Goal: Task Accomplishment & Management: Manage account settings

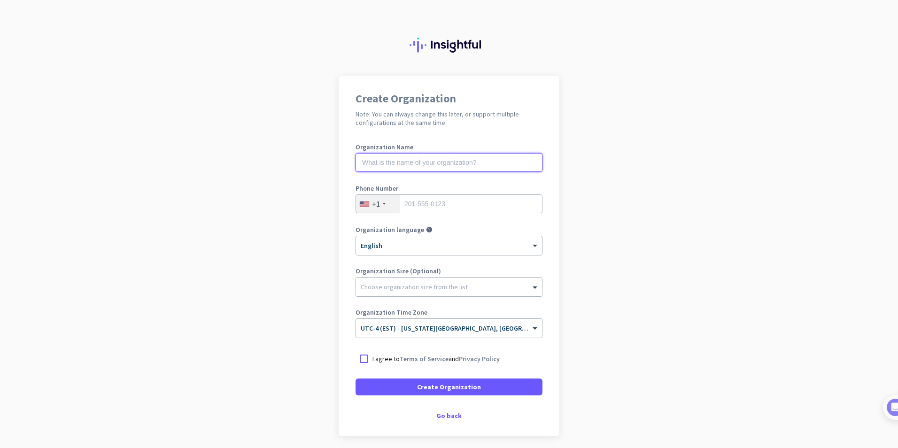
click at [515, 163] on input "text" at bounding box center [449, 162] width 187 height 19
type input "mercor"
click at [452, 211] on input "tel" at bounding box center [449, 204] width 187 height 19
type input "8137055513"
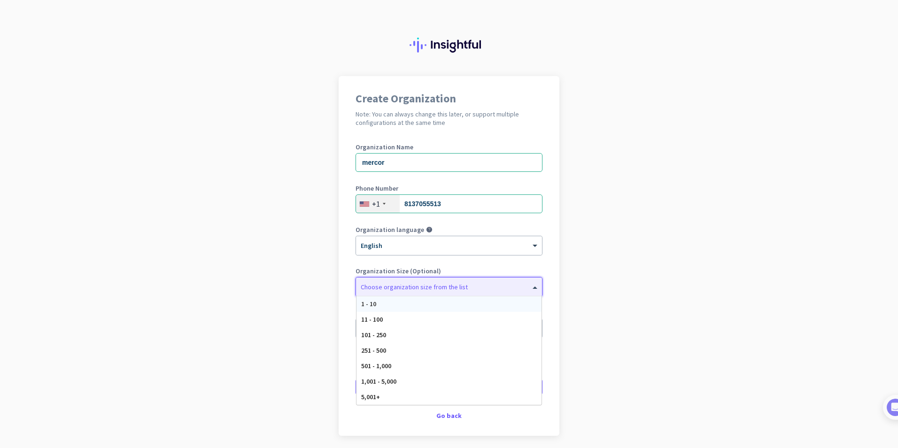
click at [393, 294] on div "Choose organization size from the list" at bounding box center [449, 287] width 186 height 19
click at [374, 399] on span "5,001+" at bounding box center [370, 397] width 19 height 8
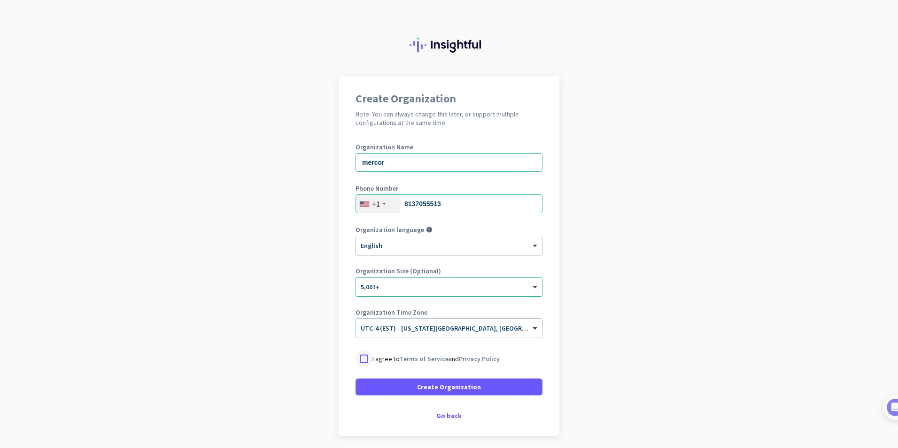
click at [356, 357] on div at bounding box center [364, 359] width 17 height 17
click at [382, 390] on span at bounding box center [449, 387] width 187 height 23
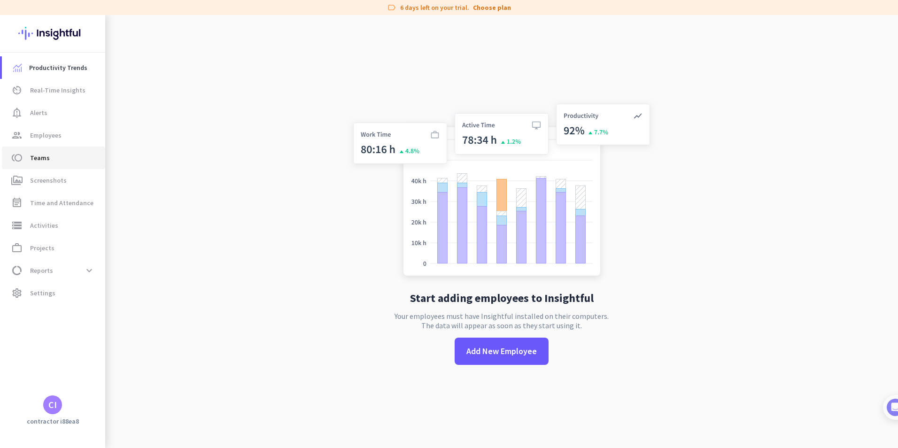
click at [17, 148] on link "toll Teams" at bounding box center [53, 158] width 103 height 23
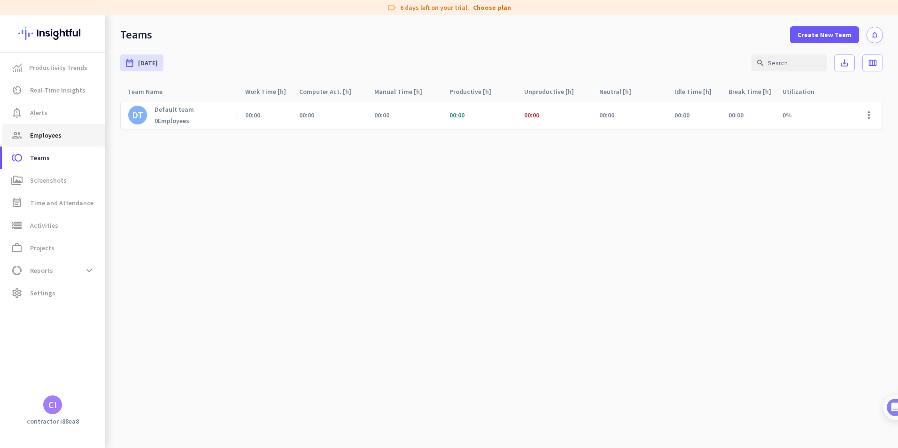
click at [19, 132] on icon "group" at bounding box center [16, 135] width 11 height 11
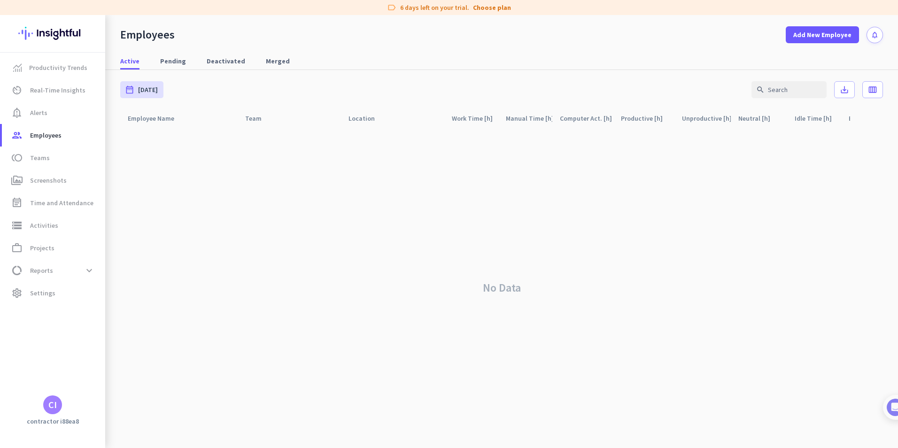
click at [58, 410] on div "CI" at bounding box center [52, 405] width 19 height 19
click at [83, 386] on span "Sign out" at bounding box center [102, 387] width 57 height 8
